Goal: Information Seeking & Learning: Find specific fact

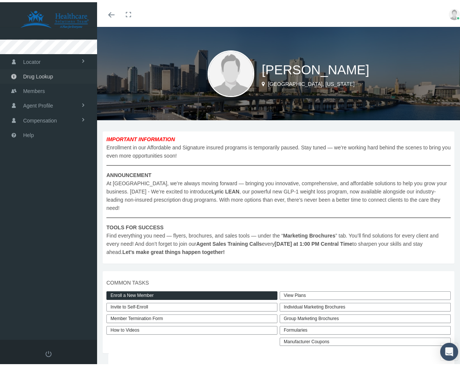
click at [61, 69] on link "Drug Lookup" at bounding box center [48, 74] width 97 height 15
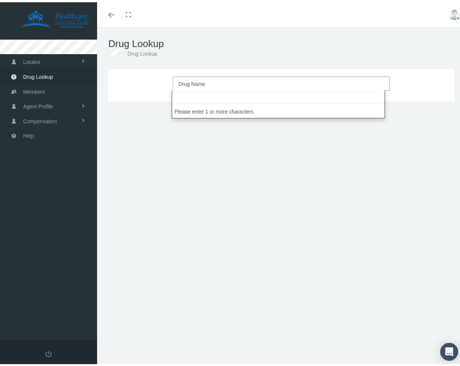
click at [222, 81] on span "Drug Name" at bounding box center [279, 82] width 201 height 10
type input "i"
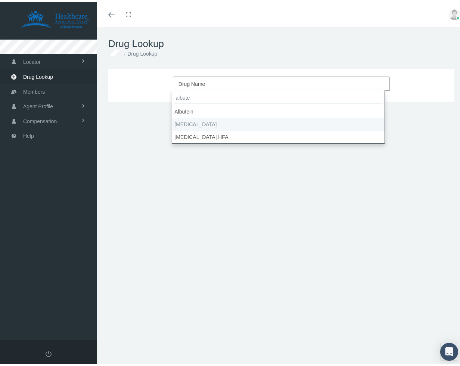
type input "albute"
select select "Albuterol Sulfate"
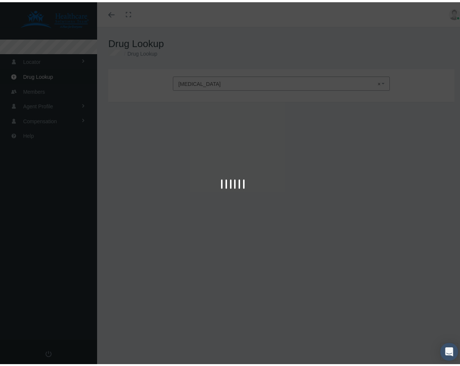
type input "30"
select select "Tablet"
select select "2 MG"
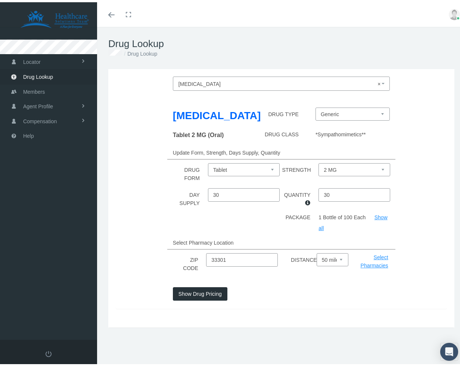
scroll to position [16, 0]
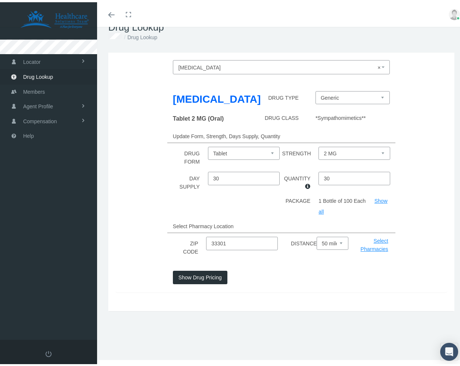
click at [194, 282] on button "Show Drug Pricing" at bounding box center [200, 275] width 55 height 13
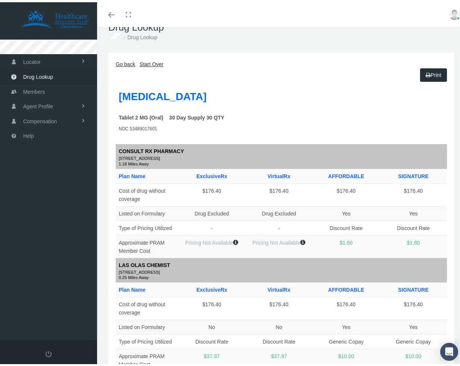
scroll to position [0, 0]
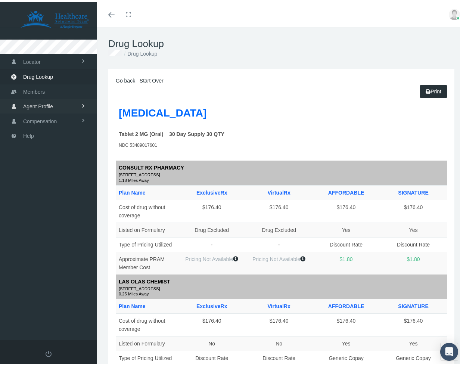
click at [41, 106] on span "Agent Profile" at bounding box center [38, 104] width 30 height 14
click at [32, 116] on span "View" at bounding box center [27, 120] width 11 height 13
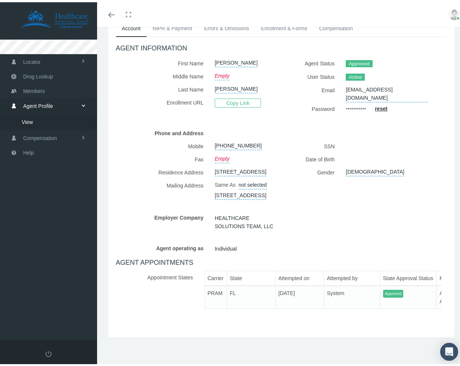
scroll to position [103, 0]
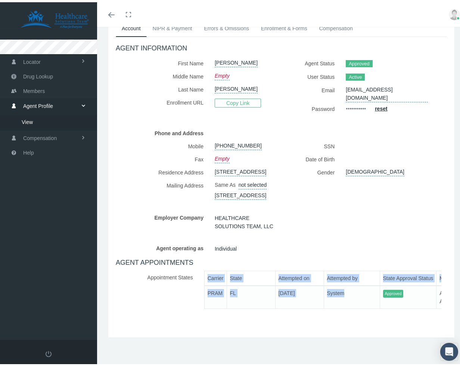
drag, startPoint x: 257, startPoint y: 306, endPoint x: 328, endPoint y: 298, distance: 71.4
click at [328, 298] on div "Carrier State Attempted on Attempted by State Approval Status Message PRAM FL 0…" at bounding box center [322, 291] width 237 height 44
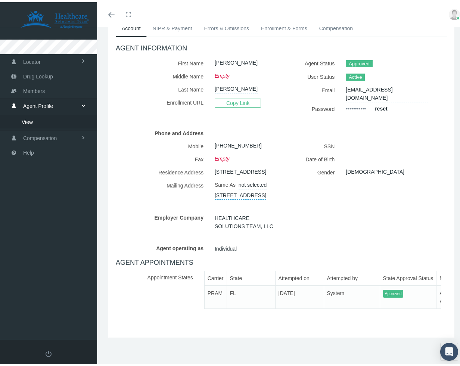
click at [328, 239] on div "Agent operating as Individual" at bounding box center [281, 245] width 343 height 13
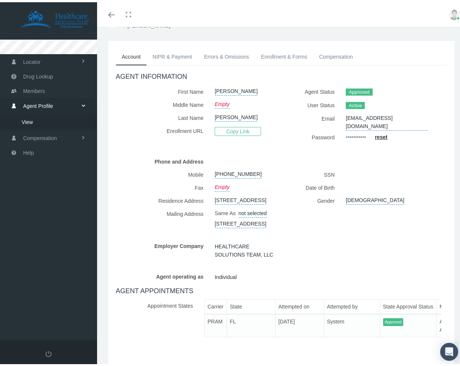
scroll to position [22, 0]
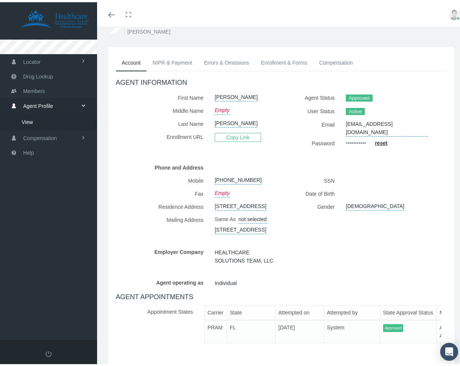
click at [177, 57] on link "NIPR & Payment" at bounding box center [173, 60] width 52 height 16
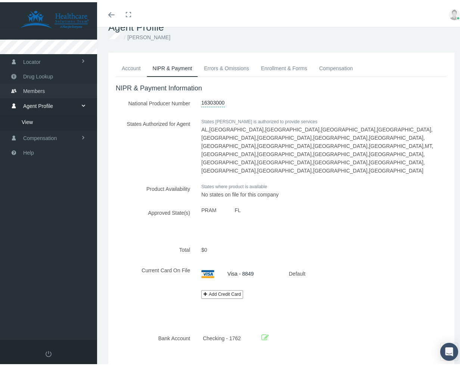
click at [40, 87] on span "Members" at bounding box center [34, 89] width 22 height 14
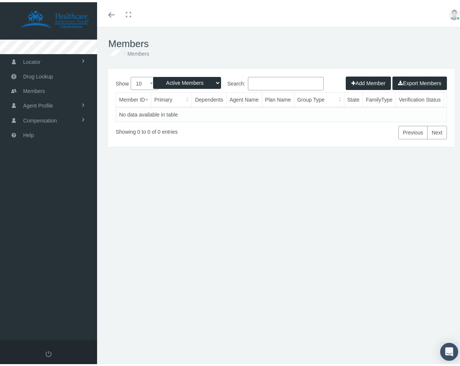
click at [355, 77] on div "Add Member Export Members" at bounding box center [396, 80] width 101 height 13
click at [353, 82] on div "Add Member Export Members" at bounding box center [396, 80] width 101 height 13
click at [55, 74] on link "Drug Lookup" at bounding box center [48, 74] width 97 height 15
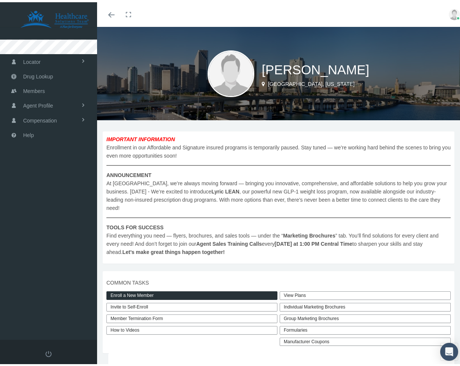
click at [151, 289] on link "Enroll a New Member" at bounding box center [191, 293] width 171 height 9
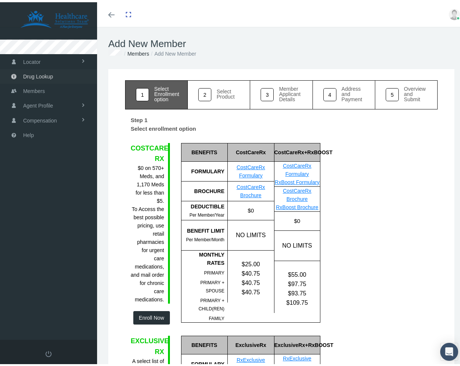
click at [42, 77] on span "Drug Lookup" at bounding box center [38, 74] width 30 height 14
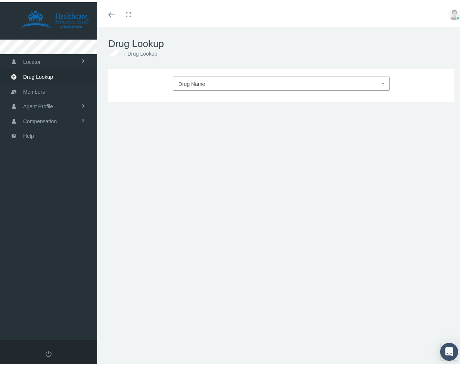
click at [198, 81] on span "Drug Name" at bounding box center [192, 82] width 27 height 6
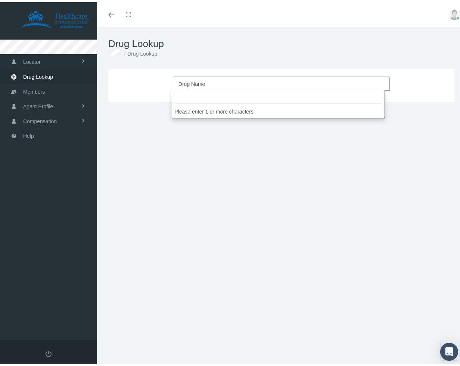
click at [200, 97] on input "search" at bounding box center [279, 96] width 210 height 12
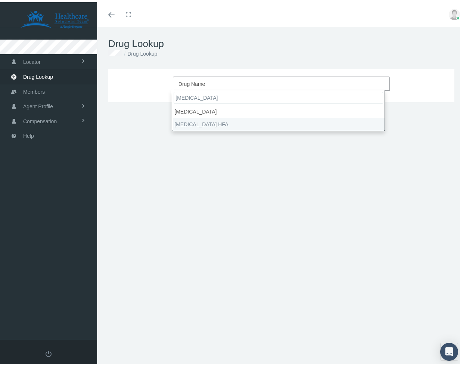
type input "albuterol"
select select "Albuterol Sulfate HFA"
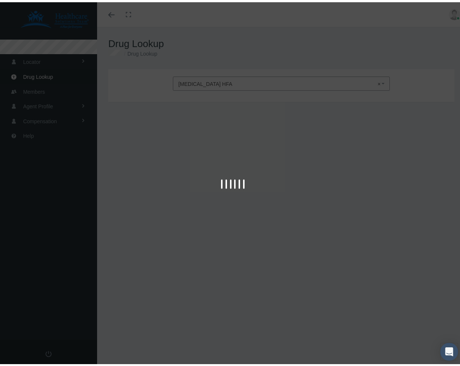
type input "30"
select select "Aerosol Solution"
select select "108 (90 Base) MCG/ACT"
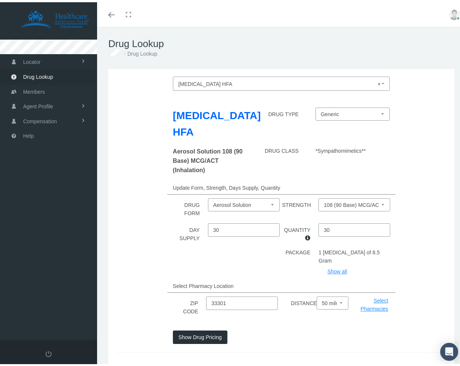
click at [260, 202] on select "Aerosol Solution" at bounding box center [244, 202] width 72 height 13
click at [208, 196] on select "Aerosol Solution" at bounding box center [244, 202] width 72 height 13
click at [344, 118] on select "Generic Ventolin HFA (Trademarked Name)" at bounding box center [353, 111] width 74 height 13
click at [316, 105] on select "Generic Ventolin HFA (Trademarked Name)" at bounding box center [353, 111] width 74 height 13
click at [233, 294] on input "33301" at bounding box center [242, 300] width 72 height 13
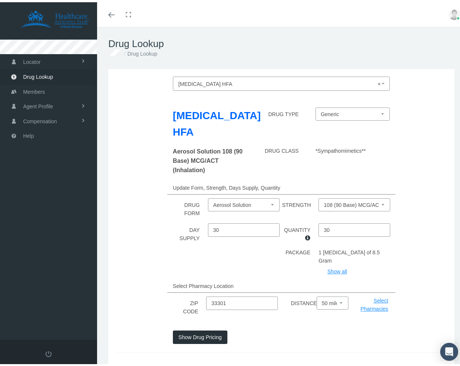
click at [233, 294] on input "33301" at bounding box center [242, 300] width 72 height 13
type input "21703"
click at [200, 328] on button "Show Drug Pricing" at bounding box center [200, 334] width 55 height 13
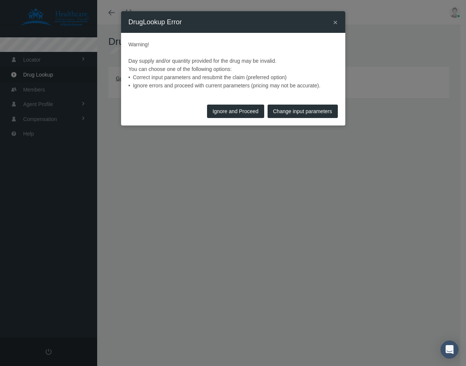
click at [289, 113] on button "Change input parameters" at bounding box center [302, 111] width 70 height 13
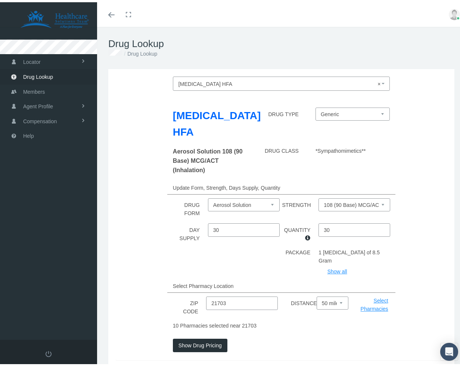
scroll to position [33, 0]
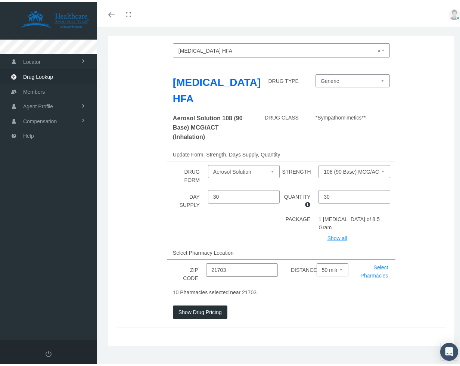
click at [204, 305] on button "Show Drug Pricing" at bounding box center [200, 309] width 55 height 13
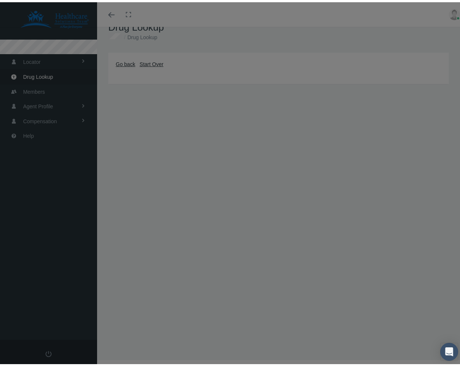
scroll to position [16, 0]
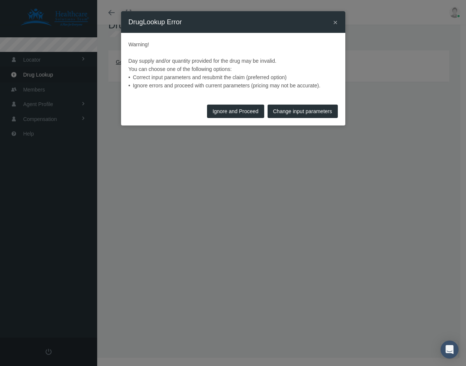
click at [297, 112] on button "Change input parameters" at bounding box center [302, 111] width 70 height 13
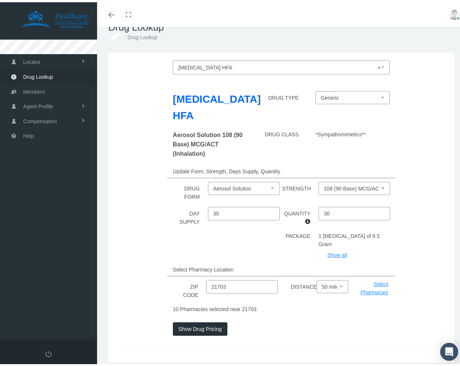
scroll to position [33, 0]
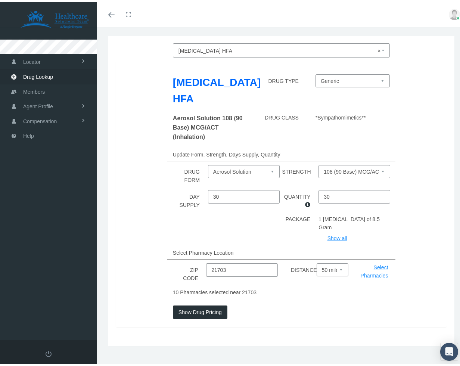
click at [215, 303] on button "Show Drug Pricing" at bounding box center [200, 309] width 55 height 13
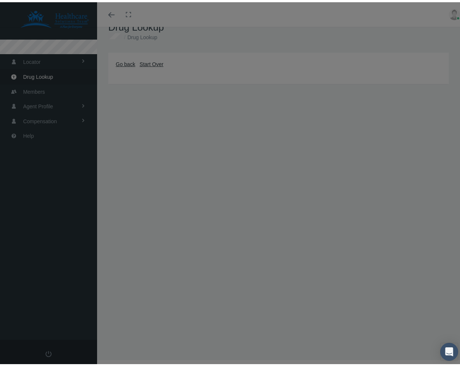
scroll to position [16, 0]
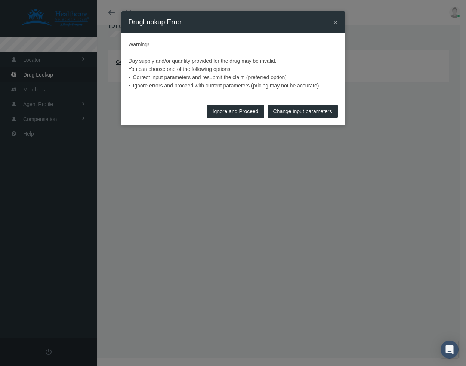
click at [227, 108] on button "Ignore and Proceed" at bounding box center [235, 111] width 57 height 13
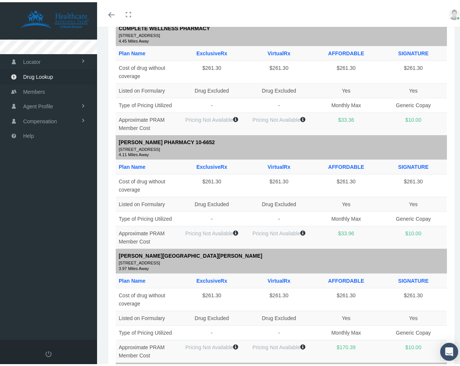
scroll to position [762, 0]
